Goal: Task Accomplishment & Management: Complete application form

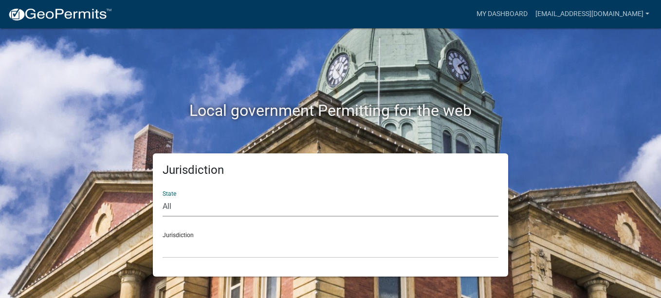
click at [168, 204] on select "All [US_STATE] [US_STATE] [US_STATE] [US_STATE] [US_STATE] [US_STATE] [US_STATE…" at bounding box center [330, 207] width 336 height 20
select select "[US_STATE]"
click at [162, 197] on select "All [US_STATE] [US_STATE] [US_STATE] [US_STATE] [US_STATE] [US_STATE] [US_STATE…" at bounding box center [330, 207] width 336 height 20
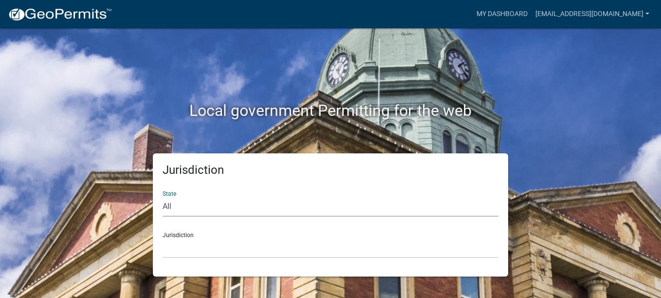
click at [180, 233] on div "Jurisdiction [GEOGRAPHIC_DATA], [US_STATE][PERSON_NAME][GEOGRAPHIC_DATA], [US_S…" at bounding box center [330, 241] width 336 height 34
click at [179, 243] on select "[GEOGRAPHIC_DATA], [US_STATE][PERSON_NAME][GEOGRAPHIC_DATA], [US_STATE][PERSON_…" at bounding box center [330, 248] width 336 height 20
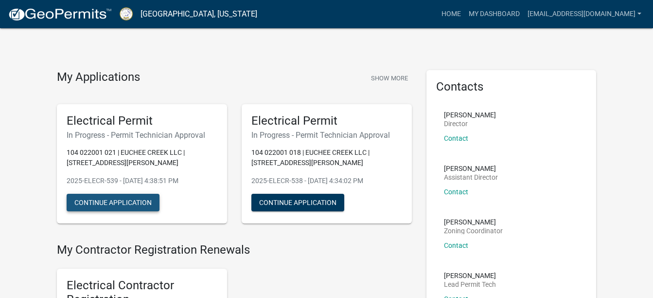
click at [131, 202] on button "Continue Application" at bounding box center [113, 203] width 93 height 18
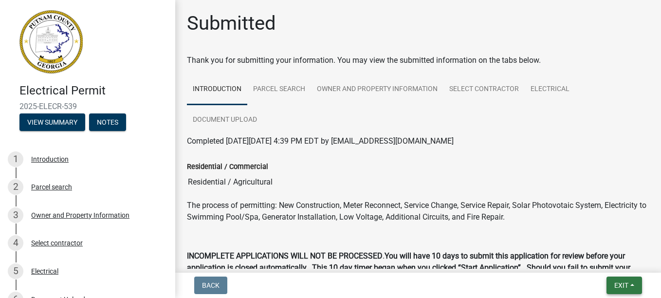
click at [619, 284] on span "Exit" at bounding box center [621, 285] width 14 height 8
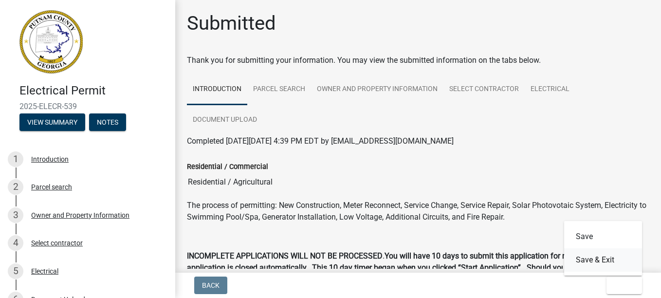
click at [591, 259] on button "Save & Exit" at bounding box center [603, 259] width 78 height 23
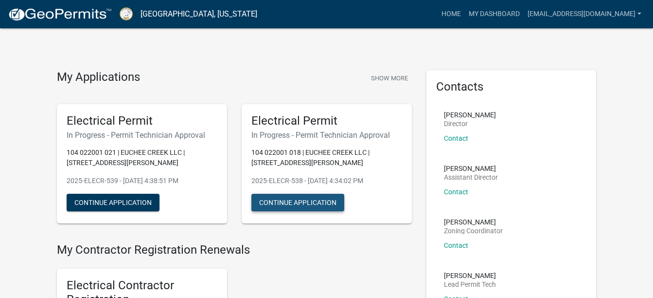
click at [336, 202] on button "Continue Application" at bounding box center [297, 203] width 93 height 18
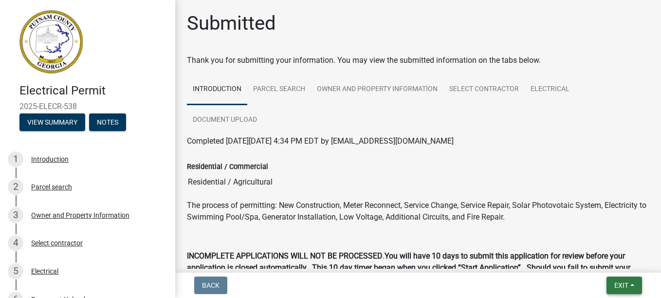
click at [615, 283] on span "Exit" at bounding box center [621, 285] width 14 height 8
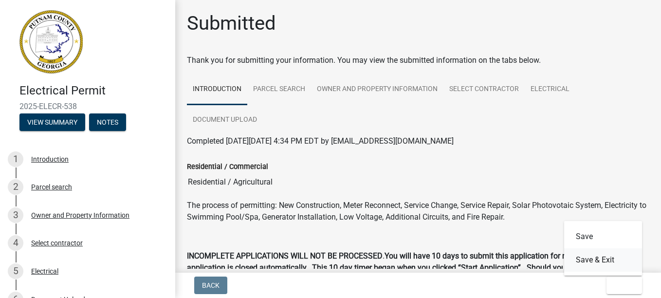
click at [595, 258] on button "Save & Exit" at bounding box center [603, 259] width 78 height 23
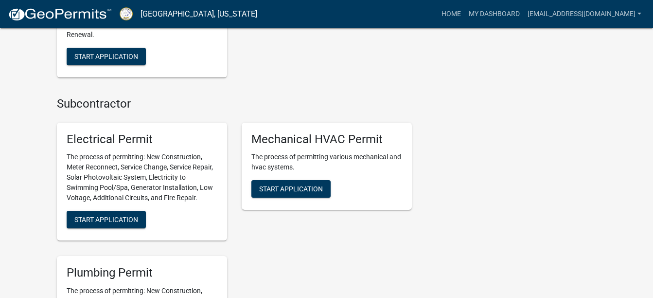
scroll to position [726, 0]
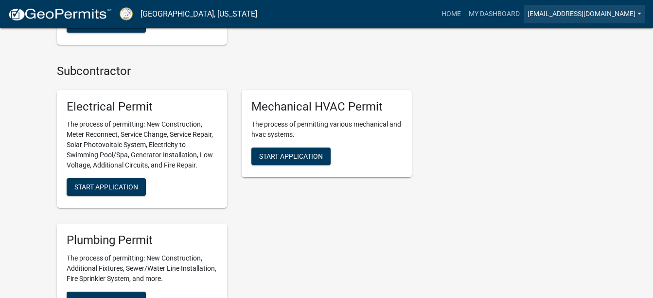
click at [644, 17] on link "[EMAIL_ADDRESS][DOMAIN_NAME]" at bounding box center [585, 14] width 122 height 18
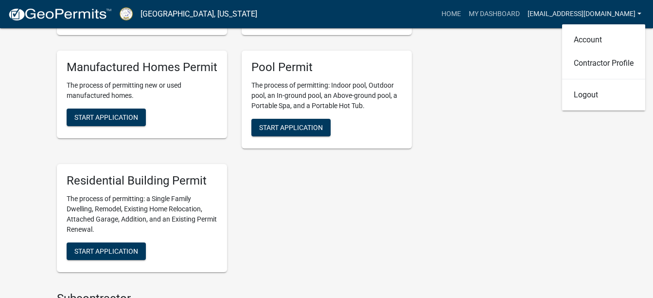
scroll to position [448, 0]
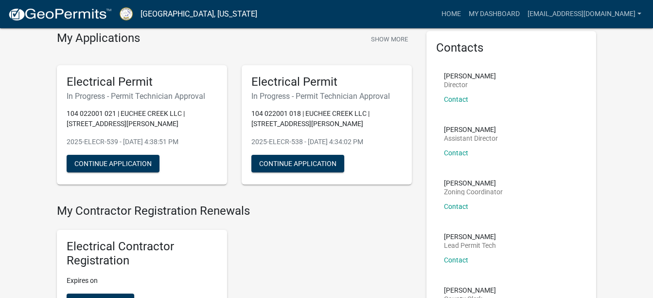
scroll to position [0, 0]
